Goal: Information Seeking & Learning: Check status

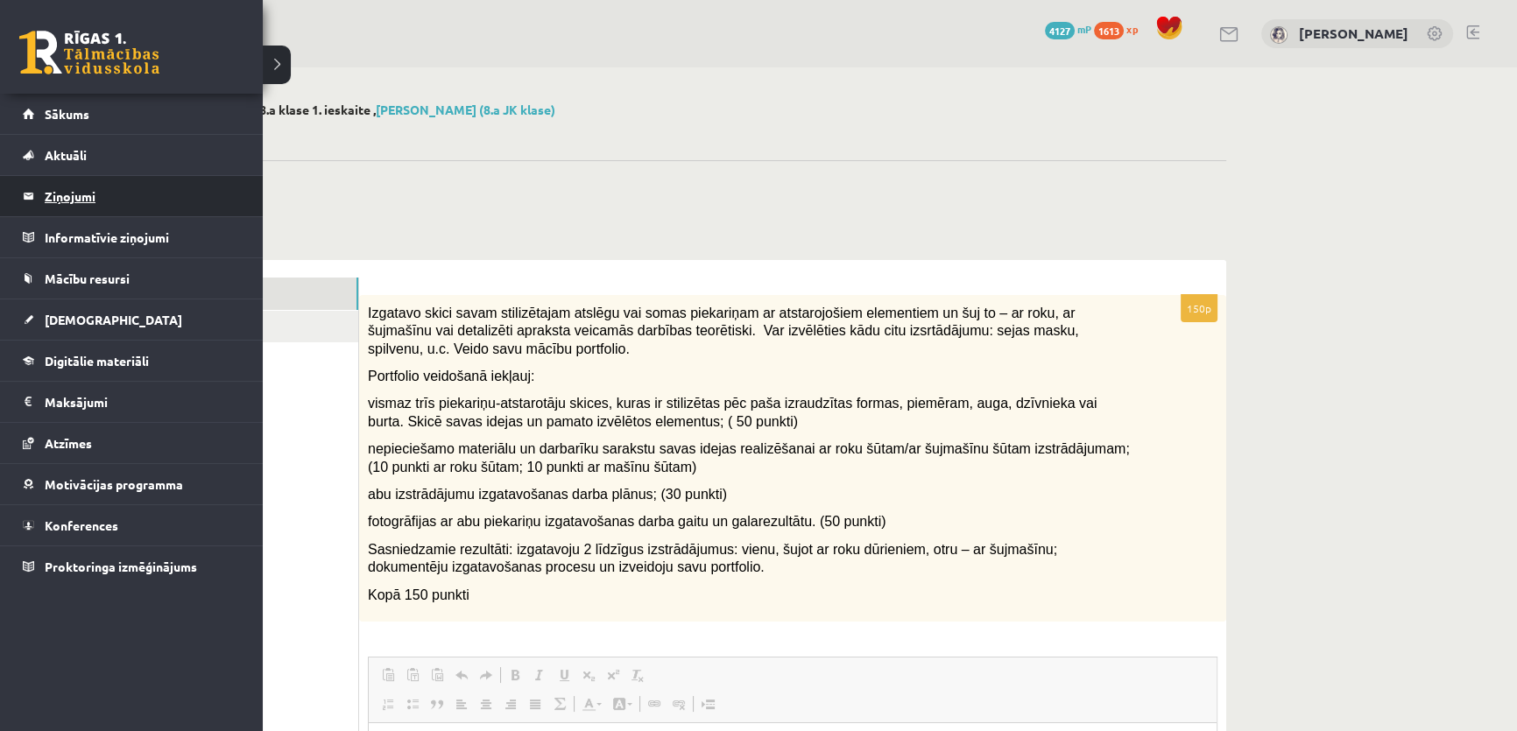
click at [45, 191] on legend "Ziņojumi 0" at bounding box center [143, 196] width 196 height 40
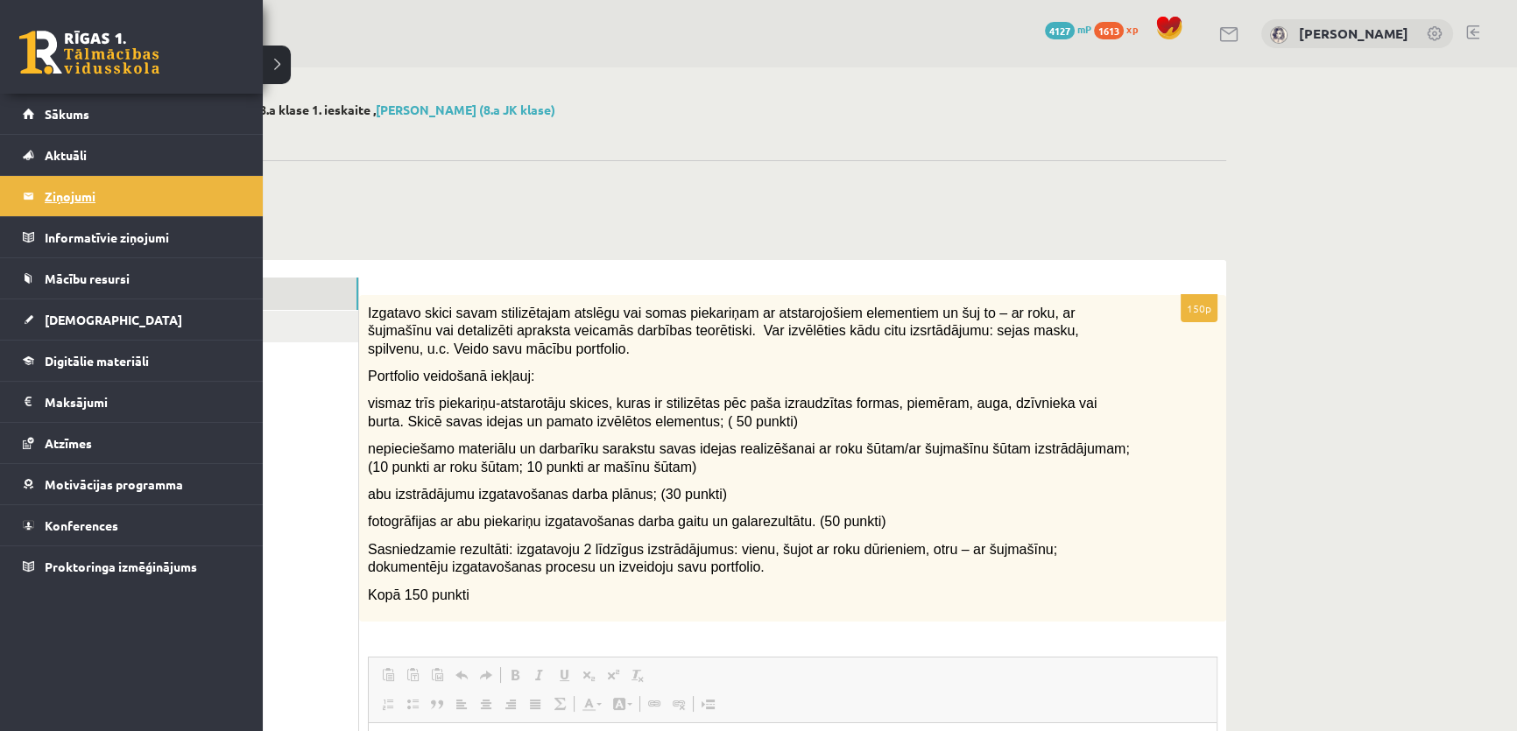
click at [43, 185] on link "Ziņojumi 0" at bounding box center [132, 196] width 218 height 40
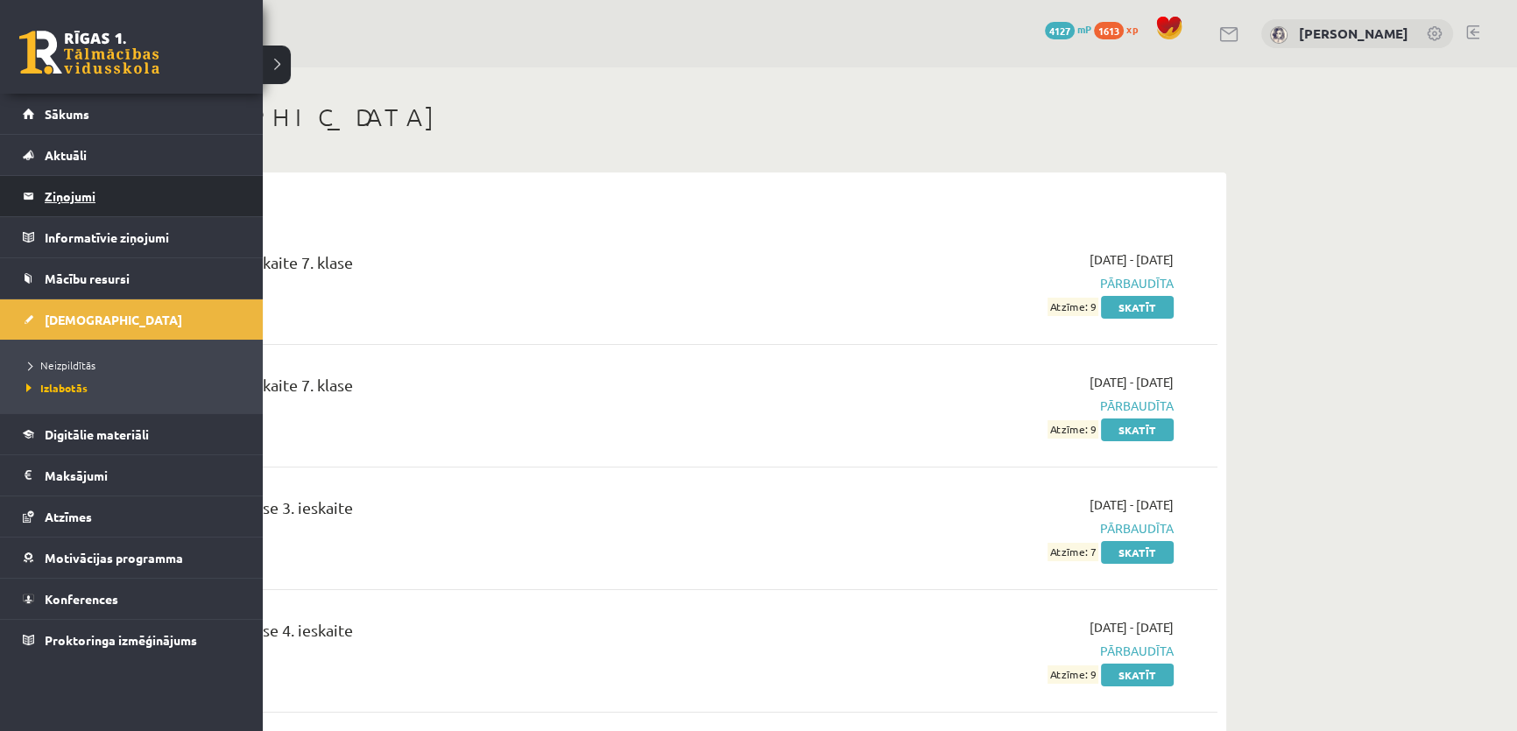
click at [114, 196] on legend "Ziņojumi 0" at bounding box center [143, 196] width 196 height 40
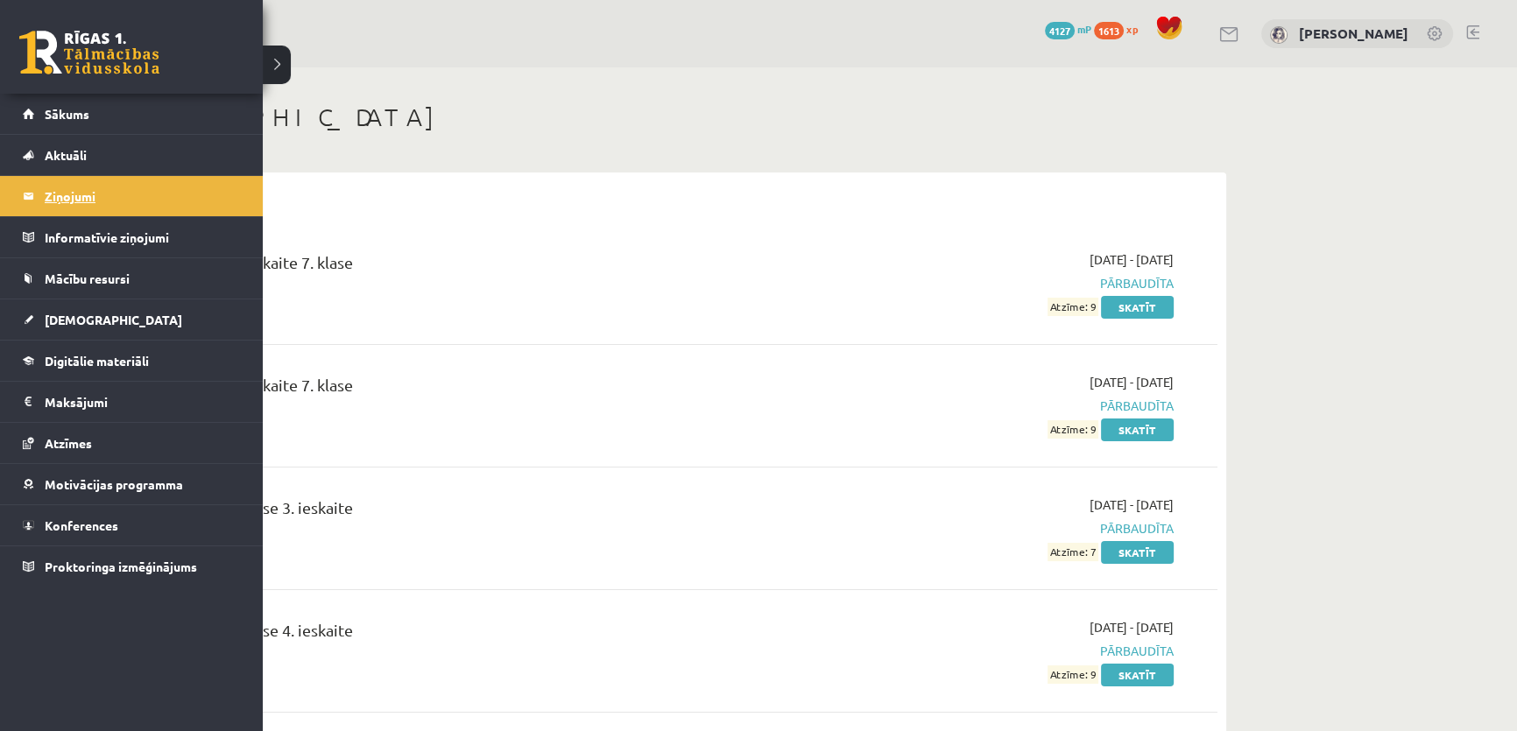
click at [61, 201] on legend "Ziņojumi 0" at bounding box center [143, 196] width 196 height 40
